Goal: Check status

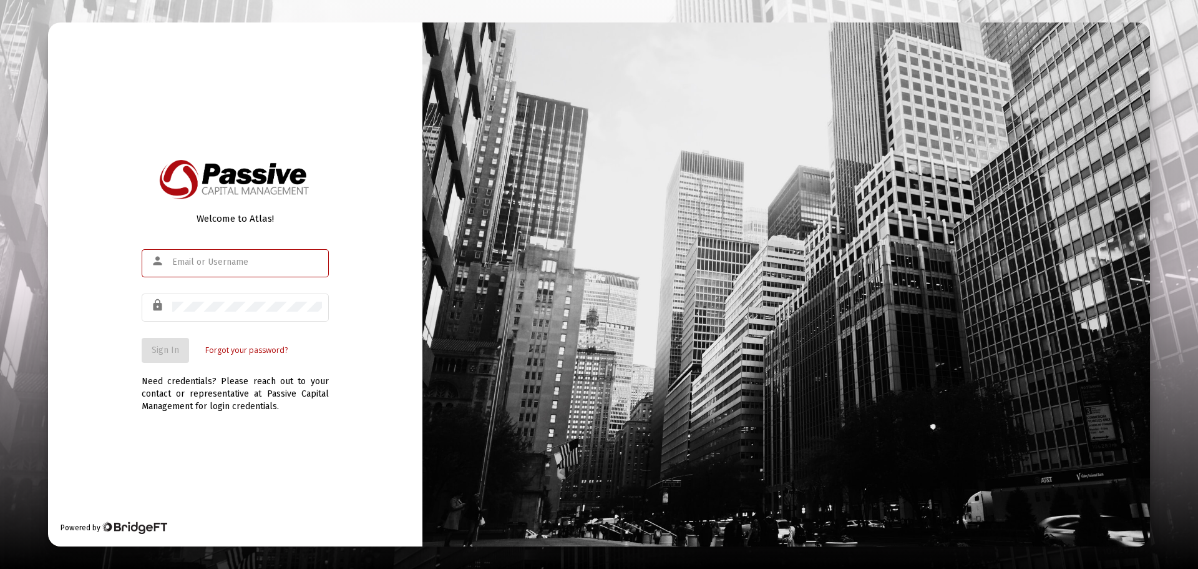
type input "[EMAIL_ADDRESS][DOMAIN_NAME]"
click at [162, 351] on span "Sign In" at bounding box center [165, 350] width 27 height 11
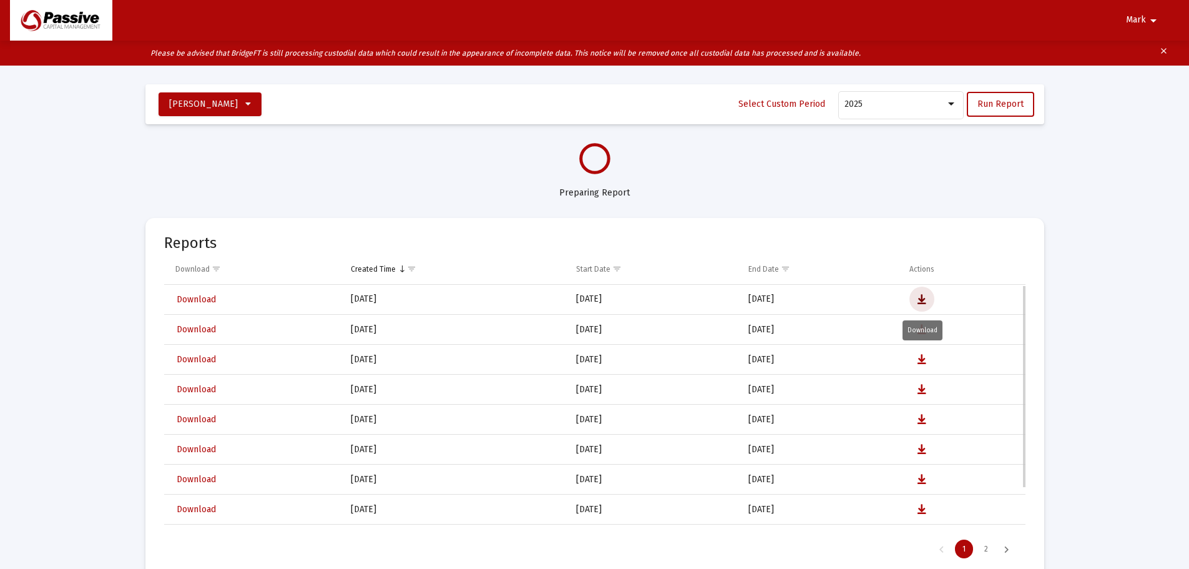
click at [923, 298] on icon "Data grid" at bounding box center [922, 299] width 9 height 15
select select "View all"
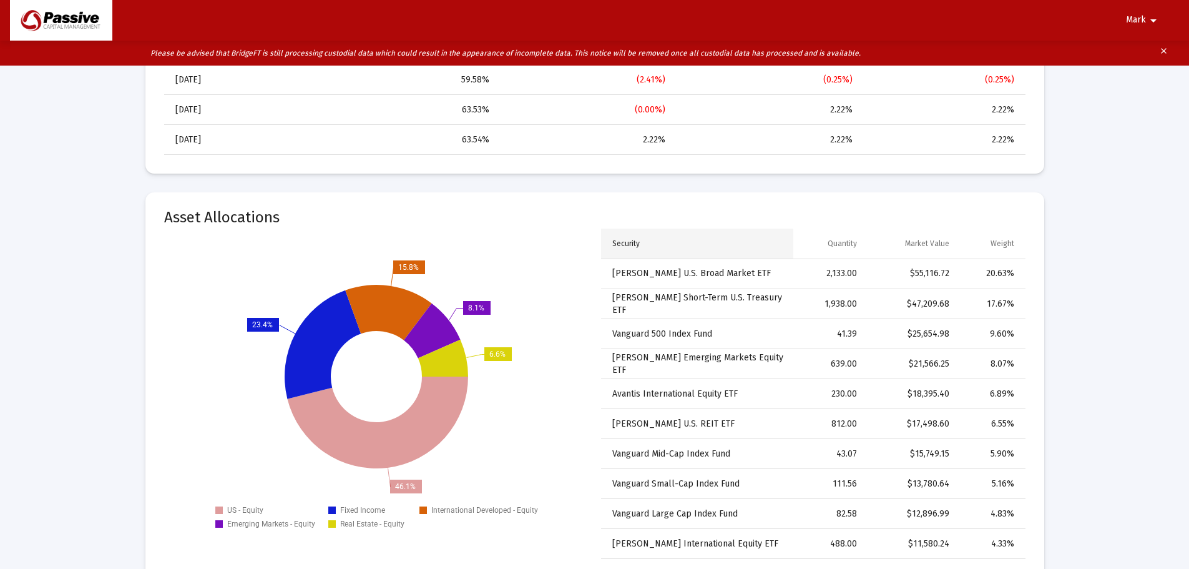
scroll to position [1748, 0]
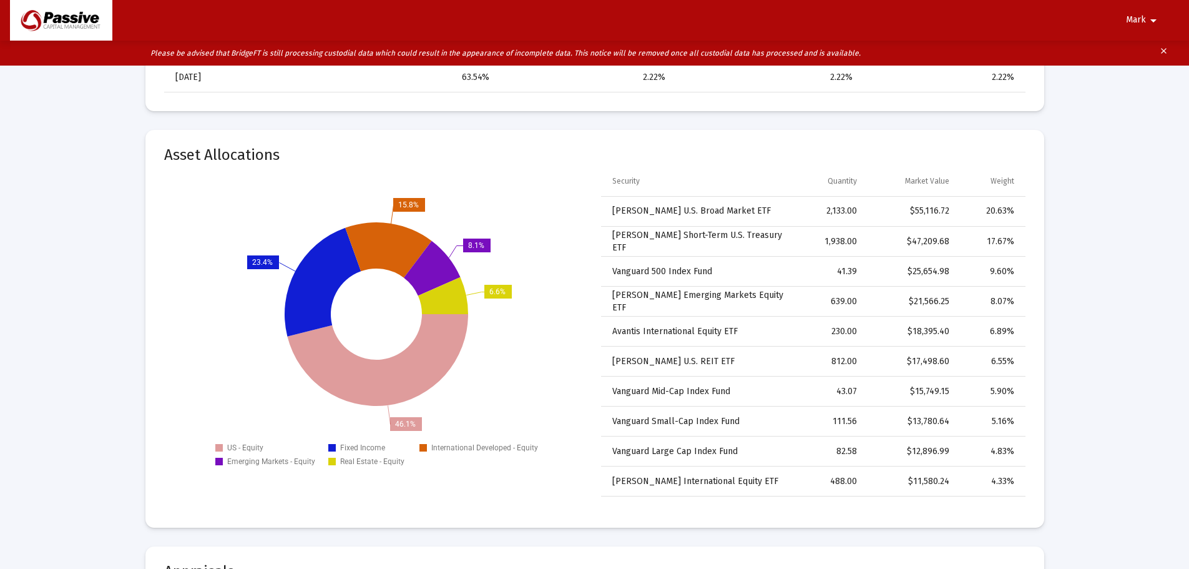
click at [902, 140] on mat-card "Asset Allocations 46.1% 23.4% 15.8% 8.1% 6.6% US - Equity Fixed Income Internat…" at bounding box center [594, 329] width 899 height 398
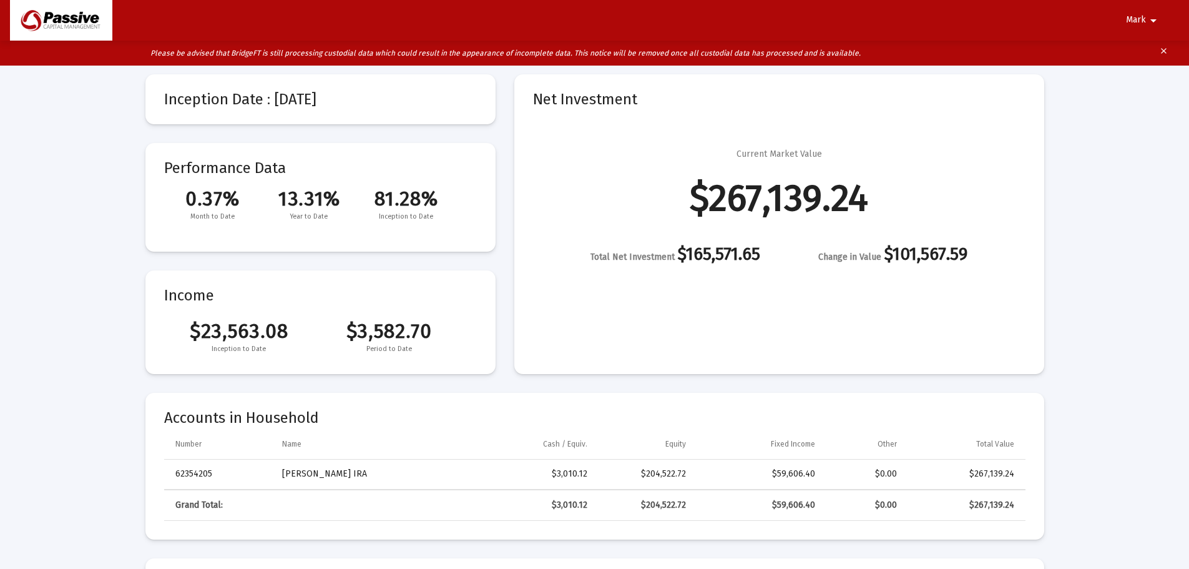
scroll to position [0, 0]
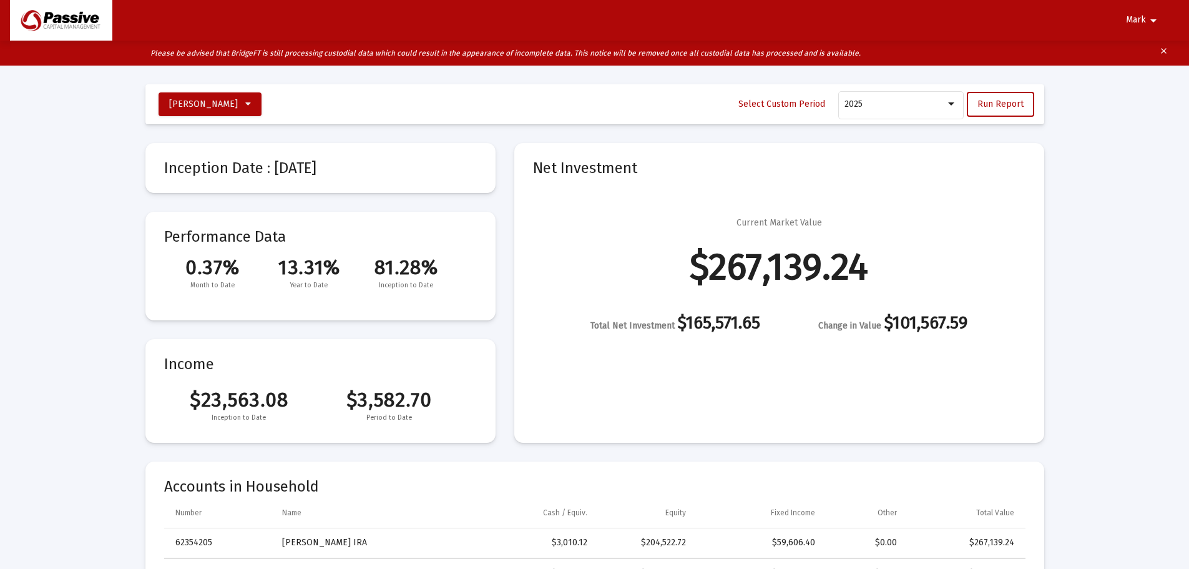
click at [1142, 24] on span "Mark" at bounding box center [1136, 20] width 20 height 11
click at [1143, 57] on button "Logout" at bounding box center [1147, 53] width 70 height 30
